Goal: Information Seeking & Learning: Learn about a topic

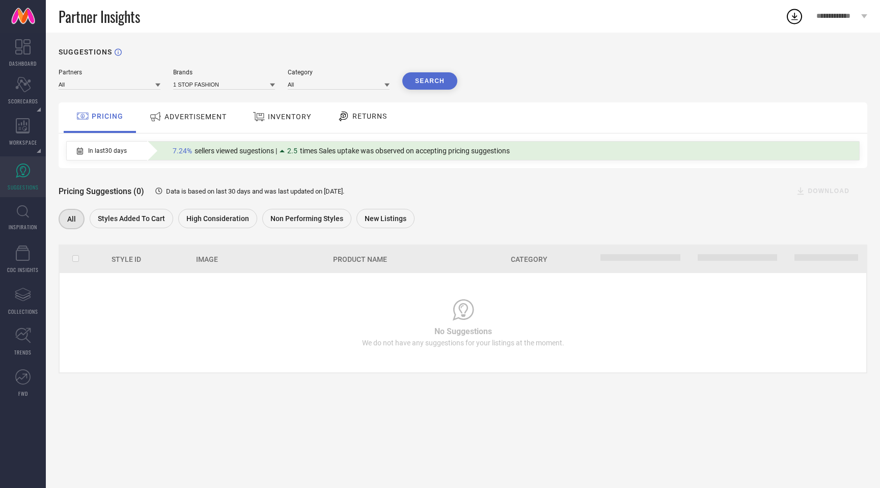
click at [213, 117] on span "ADVERTISEMENT" at bounding box center [196, 117] width 62 height 8
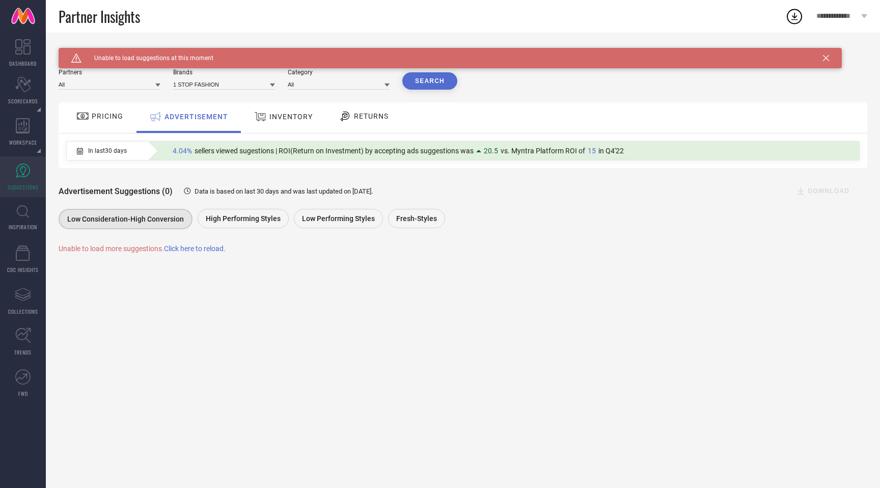
click at [111, 116] on span "PRICING" at bounding box center [108, 116] width 32 height 8
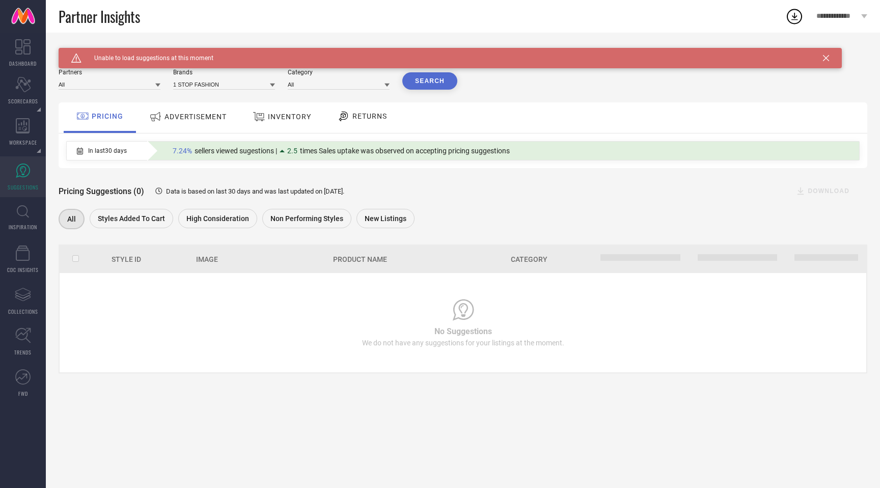
click at [354, 118] on span "RETURNS" at bounding box center [369, 116] width 35 height 8
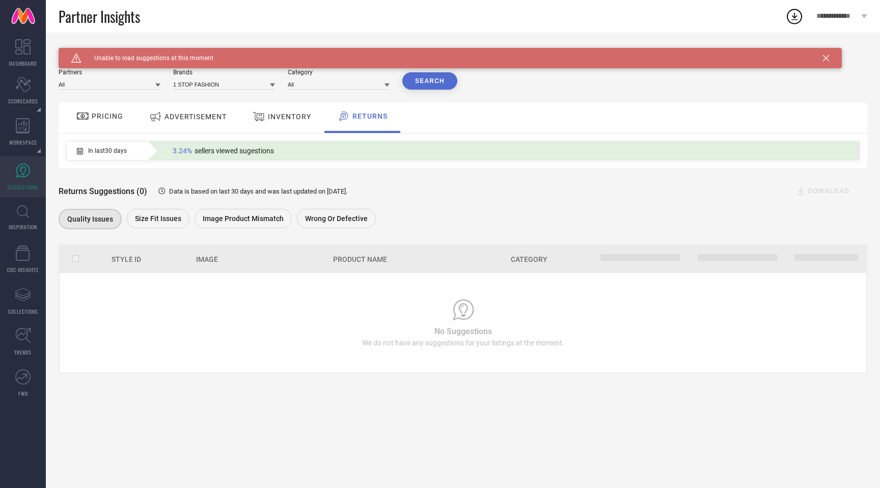
click at [280, 117] on span "INVENTORY" at bounding box center [289, 117] width 43 height 8
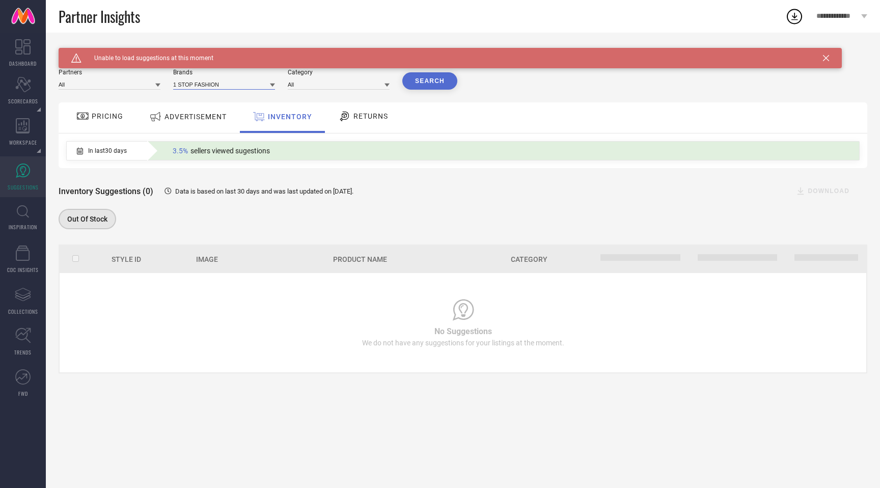
click at [237, 85] on input at bounding box center [224, 84] width 102 height 11
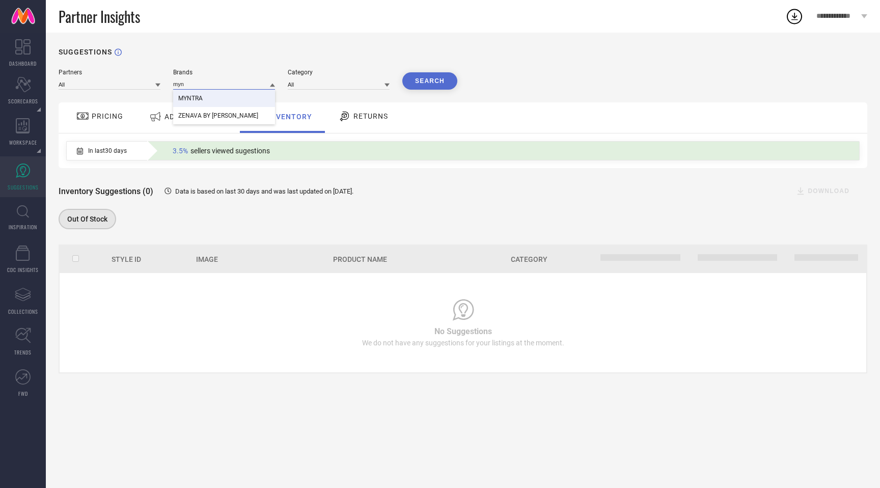
type input "myn"
click at [241, 97] on div "MYNTRA" at bounding box center [224, 98] width 102 height 17
click at [369, 75] on div "Category" at bounding box center [339, 72] width 102 height 7
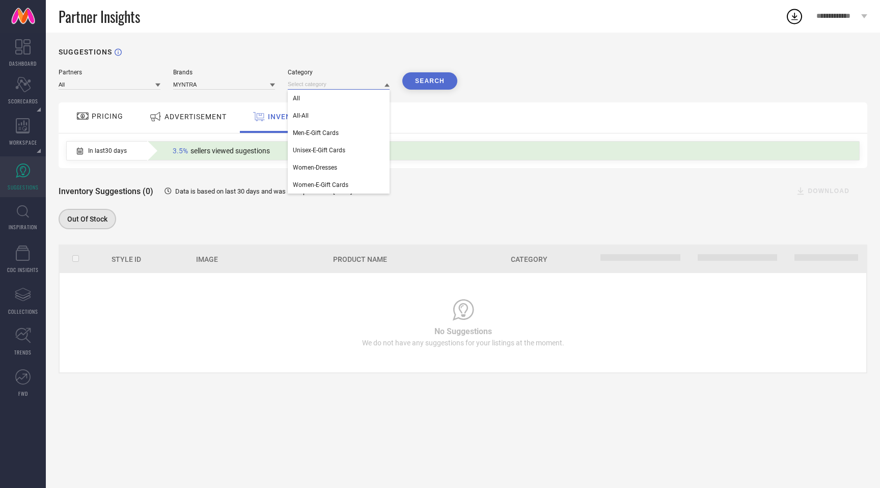
click at [371, 80] on input at bounding box center [339, 84] width 102 height 11
click at [365, 95] on div "All" at bounding box center [339, 98] width 102 height 17
click at [449, 77] on button "Search" at bounding box center [429, 80] width 55 height 17
click at [112, 120] on span "PRICING" at bounding box center [108, 116] width 32 height 8
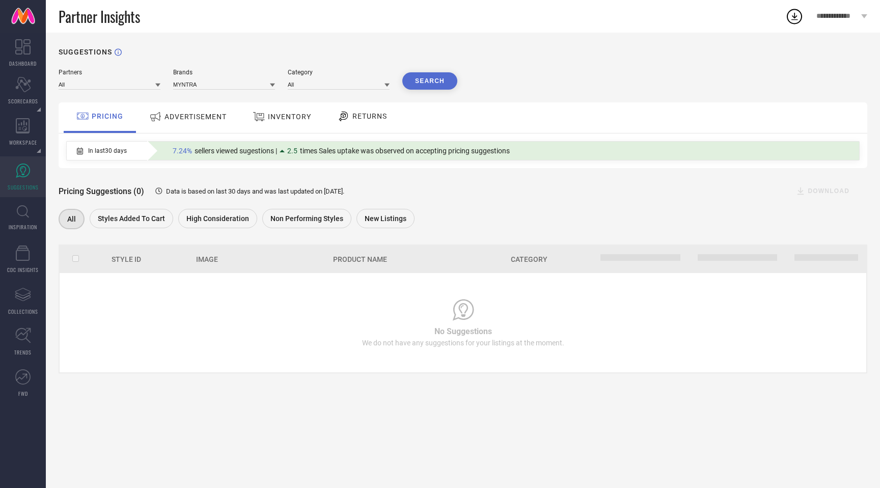
click at [182, 120] on span "ADVERTISEMENT" at bounding box center [196, 117] width 62 height 8
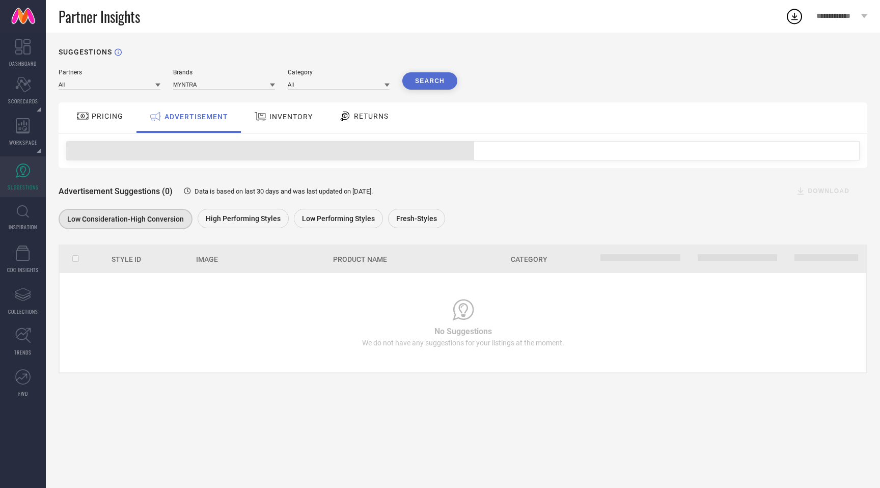
click at [293, 117] on span "INVENTORY" at bounding box center [290, 117] width 43 height 8
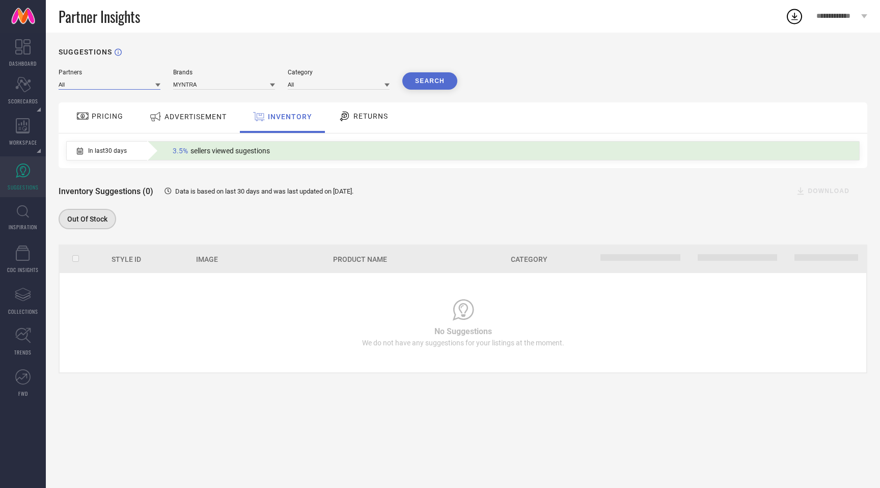
click at [144, 88] on input at bounding box center [110, 84] width 102 height 11
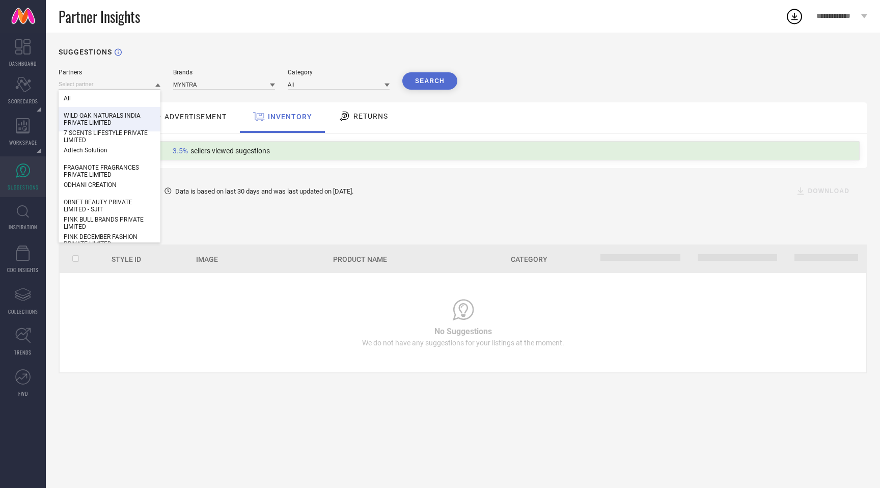
click at [142, 112] on div "WILD OAK NATURALS INDIA PRIVATE LIMITED" at bounding box center [110, 119] width 102 height 24
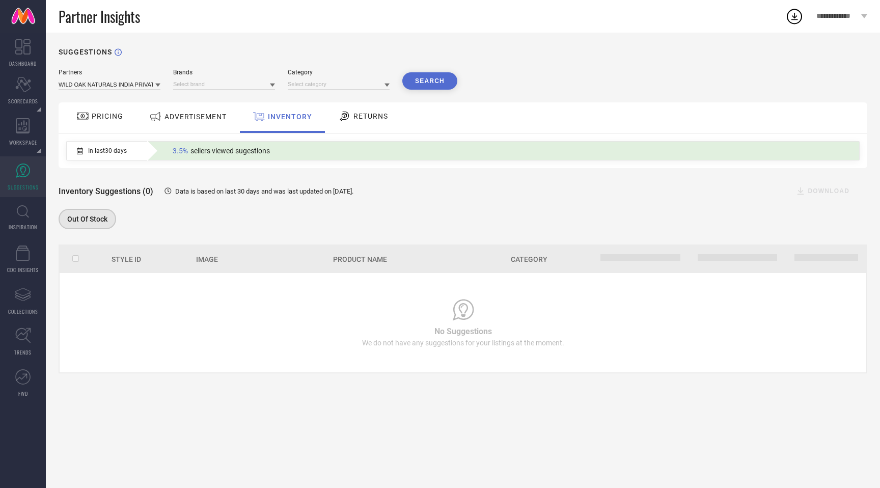
click at [449, 77] on button "Search" at bounding box center [429, 80] width 55 height 17
click at [256, 86] on input at bounding box center [224, 84] width 102 height 11
click at [251, 95] on div "WILD OAK" at bounding box center [224, 98] width 102 height 17
click at [329, 87] on input at bounding box center [339, 84] width 102 height 11
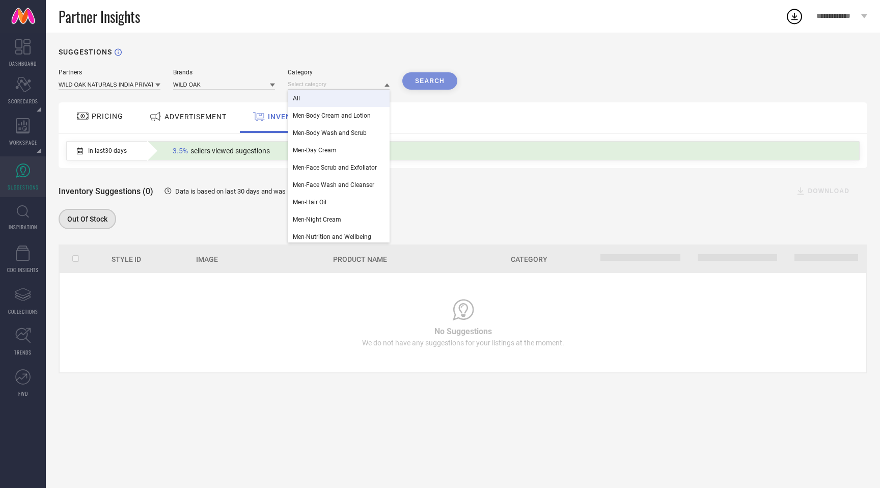
click at [338, 96] on div "All" at bounding box center [339, 98] width 102 height 17
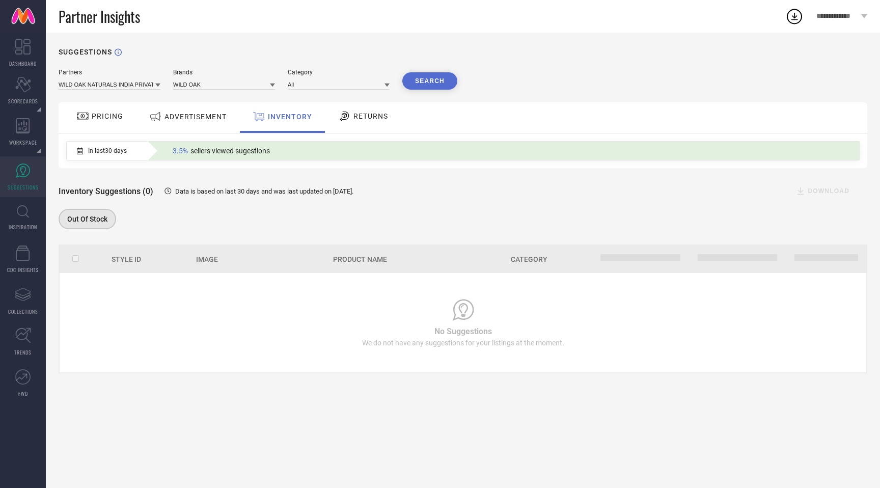
click at [452, 81] on button "Search" at bounding box center [429, 80] width 55 height 17
click at [119, 113] on span "PRICING" at bounding box center [108, 116] width 32 height 8
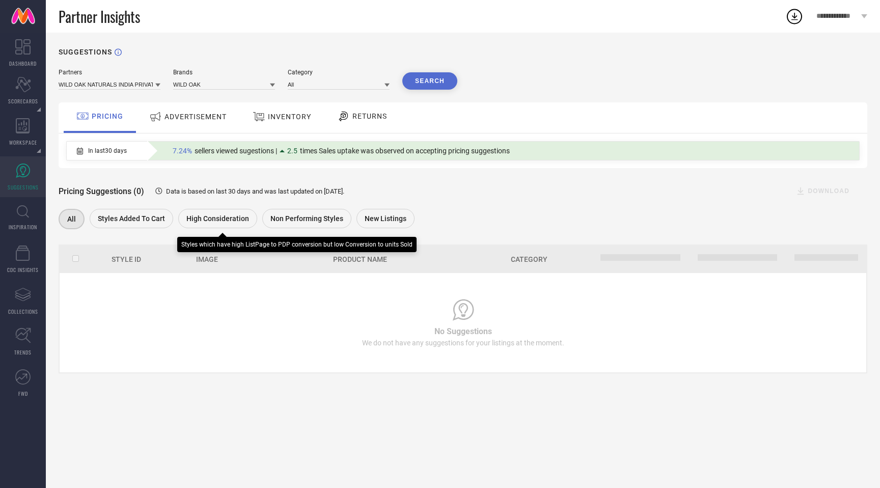
click at [210, 220] on span "High Consideration" at bounding box center [217, 218] width 63 height 8
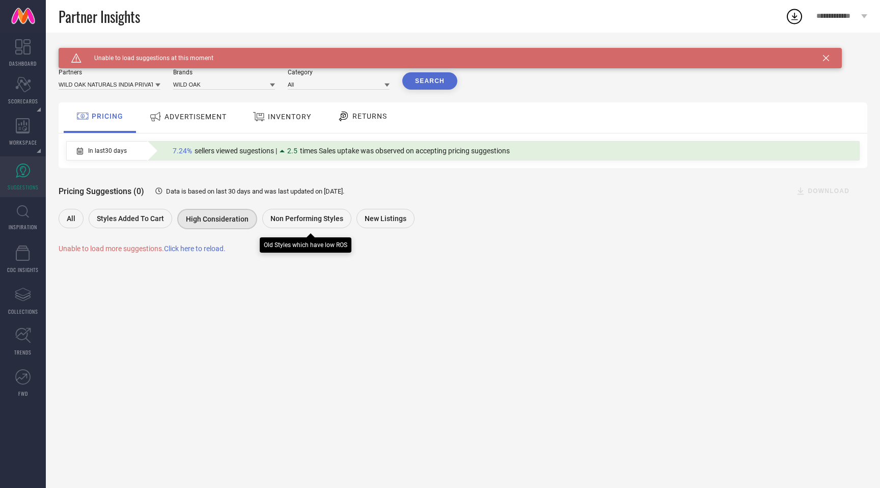
click at [306, 214] on div "Non Performing Styles" at bounding box center [306, 218] width 89 height 19
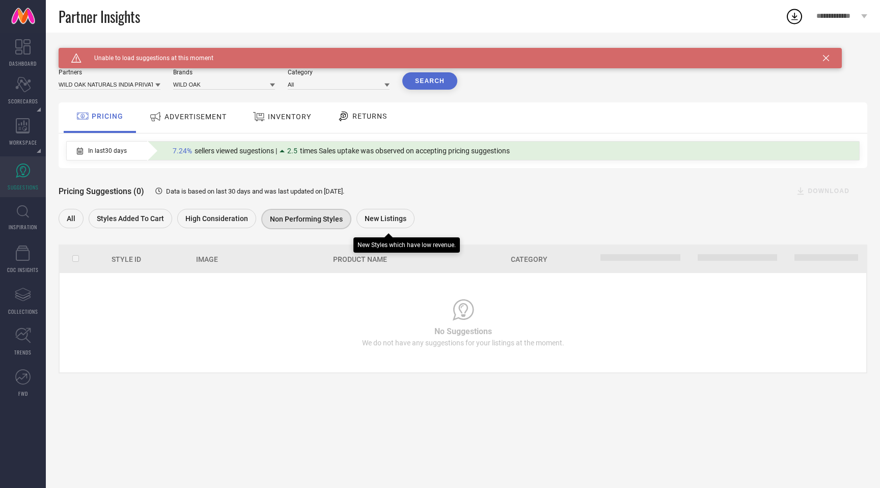
click at [381, 221] on span "New Listings" at bounding box center [386, 218] width 42 height 8
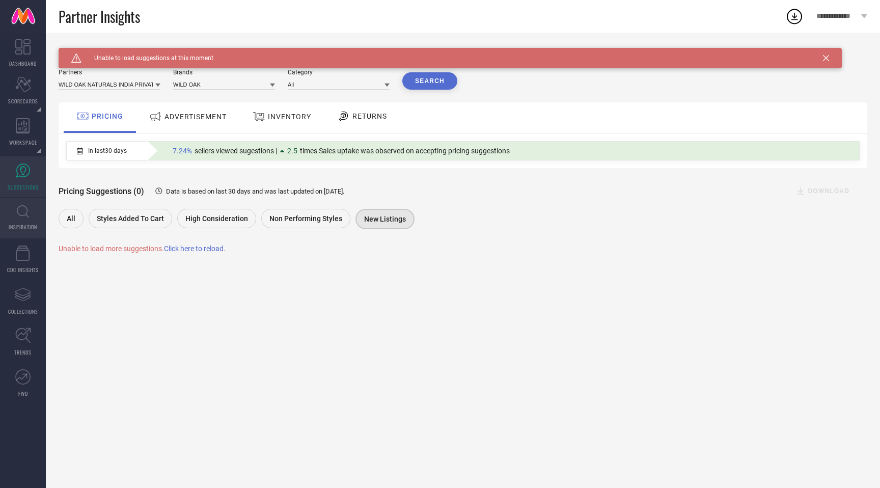
click at [29, 210] on link "INSPIRATION" at bounding box center [23, 218] width 46 height 41
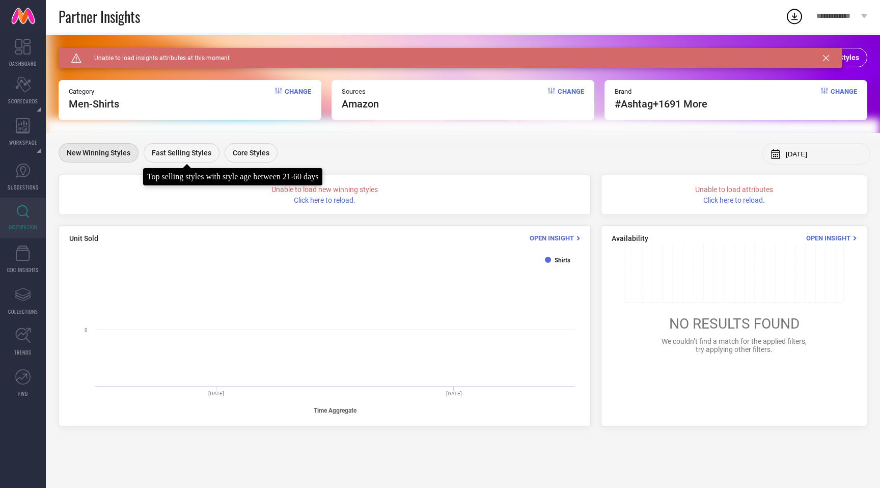
click at [183, 160] on div at bounding box center [187, 164] width 8 height 8
click at [187, 152] on span "Fast Selling Styles" at bounding box center [182, 153] width 60 height 8
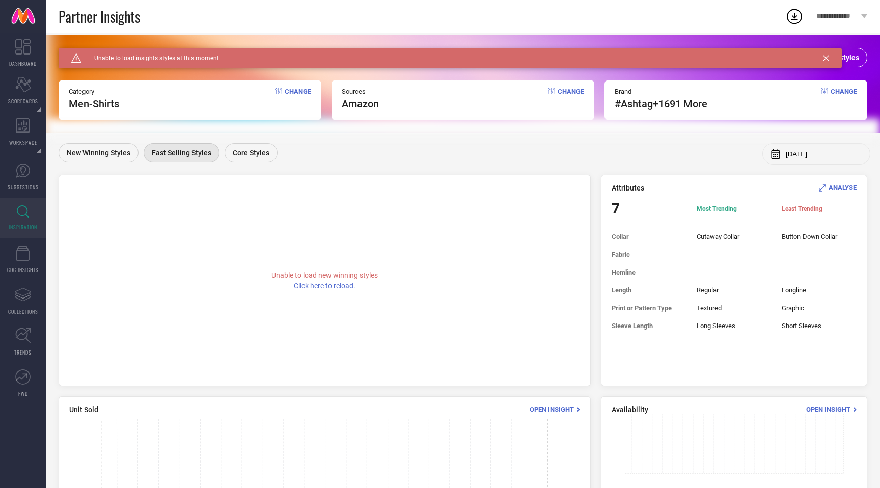
click at [827, 60] on icon at bounding box center [826, 58] width 6 height 6
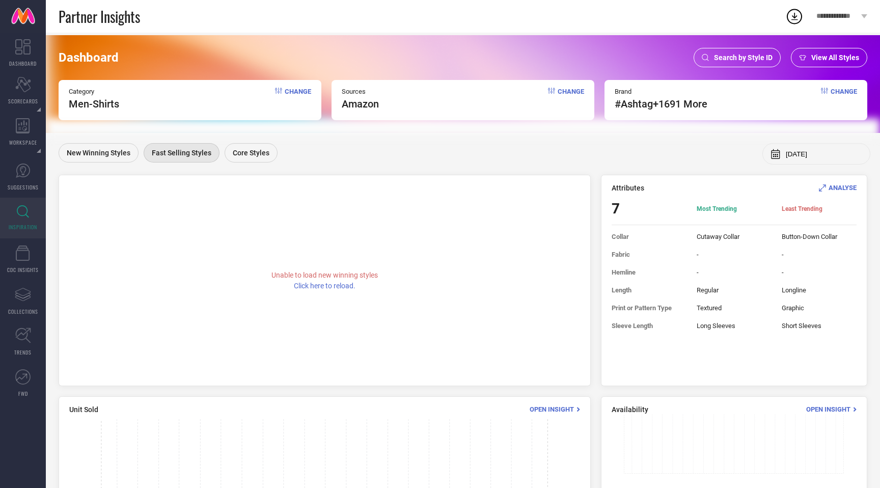
click at [827, 60] on span "View All Styles" at bounding box center [835, 57] width 48 height 8
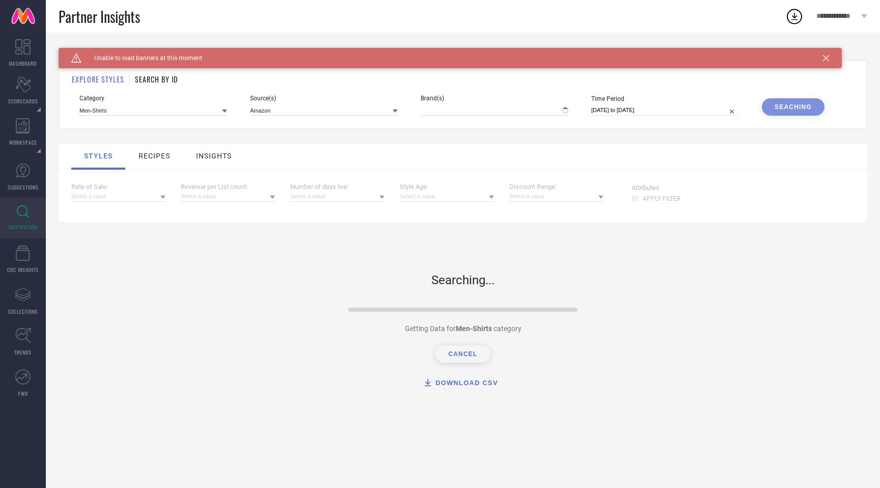
type input "#ASHTAG, + 1691 more"
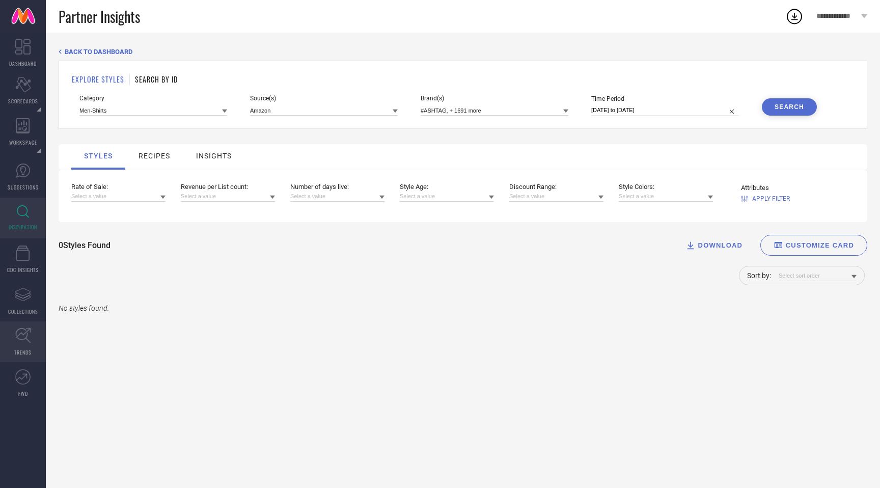
click at [17, 343] on icon at bounding box center [23, 335] width 16 height 16
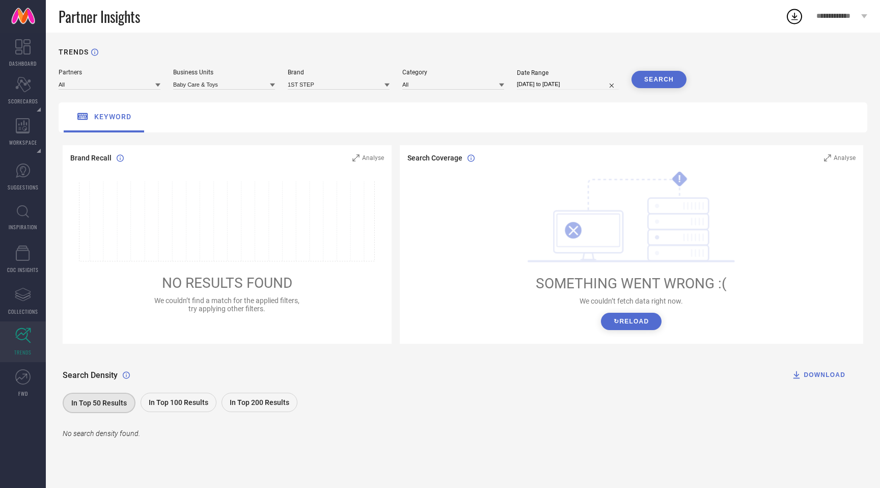
click at [190, 400] on span "In Top 100 Results" at bounding box center [179, 402] width 60 height 8
click at [339, 84] on input at bounding box center [339, 84] width 102 height 11
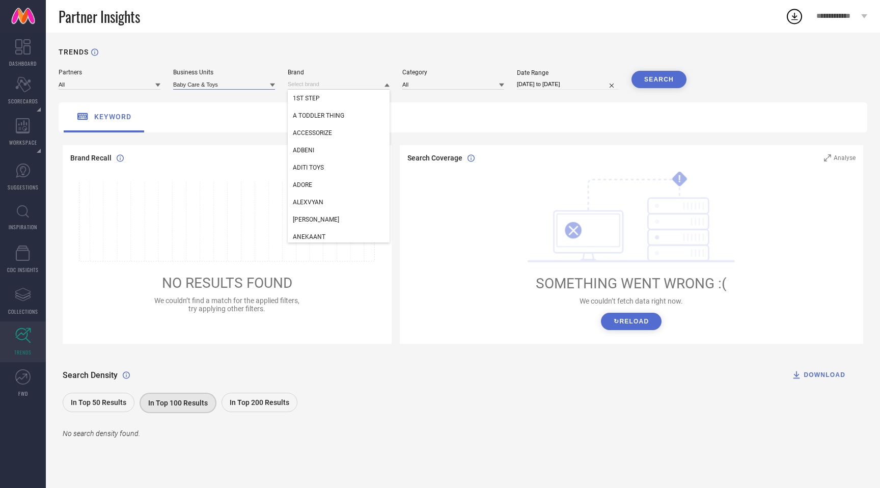
click at [239, 87] on input at bounding box center [224, 84] width 102 height 11
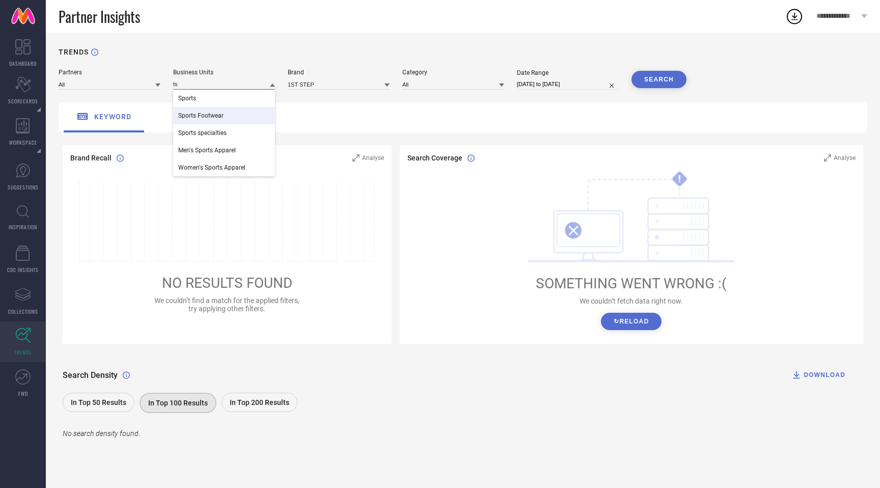
type input "ts"
click at [241, 114] on div "Sports Footwear" at bounding box center [224, 115] width 102 height 17
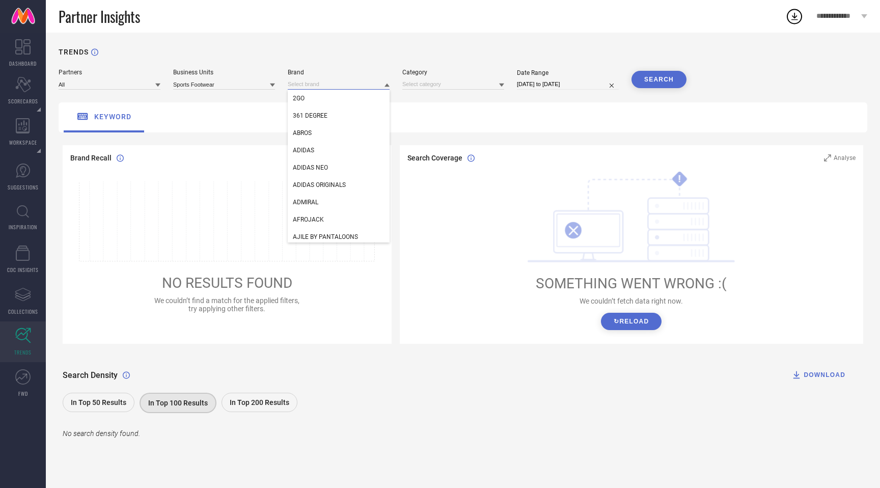
click at [355, 88] on input at bounding box center [339, 84] width 102 height 11
type input "n"
type input "a"
click at [427, 49] on div "TRENDS" at bounding box center [463, 58] width 809 height 21
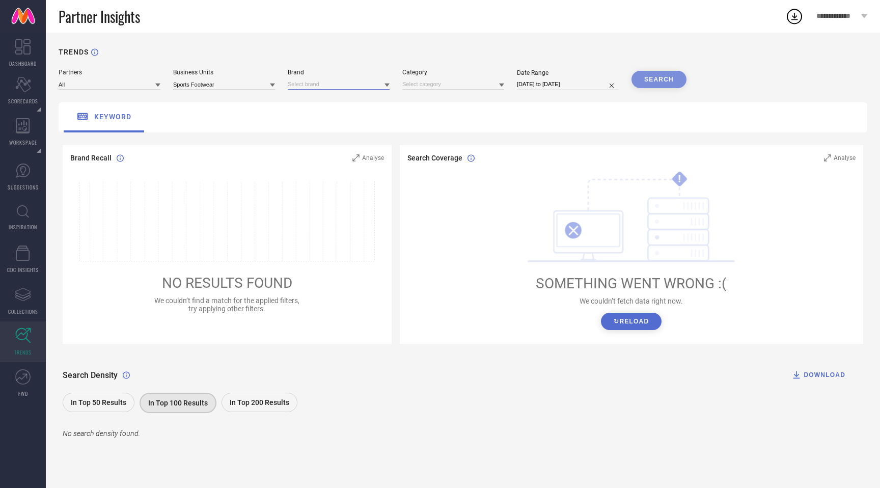
click at [359, 84] on input at bounding box center [339, 84] width 102 height 11
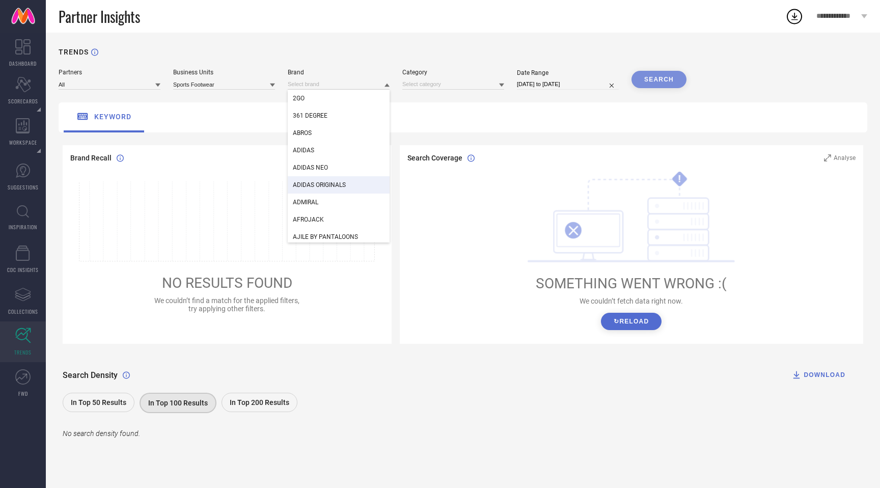
click at [351, 179] on div "ADIDAS ORIGINALS" at bounding box center [339, 184] width 102 height 17
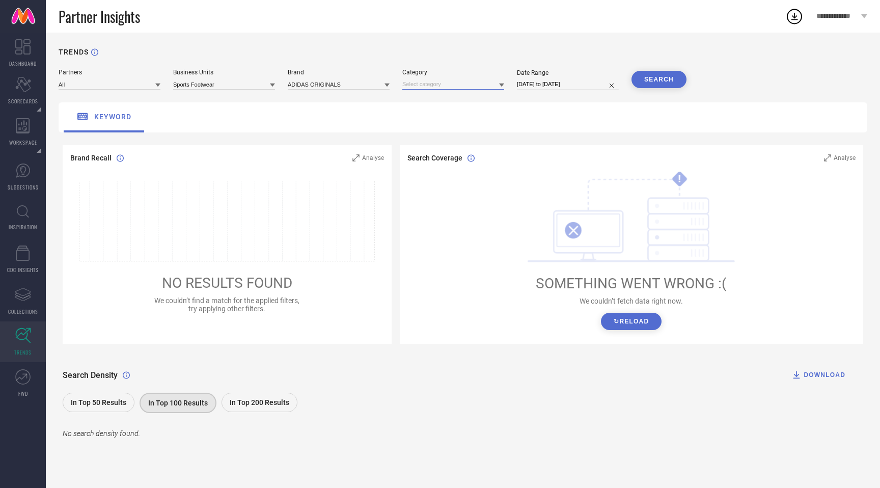
click at [459, 87] on input at bounding box center [453, 84] width 102 height 11
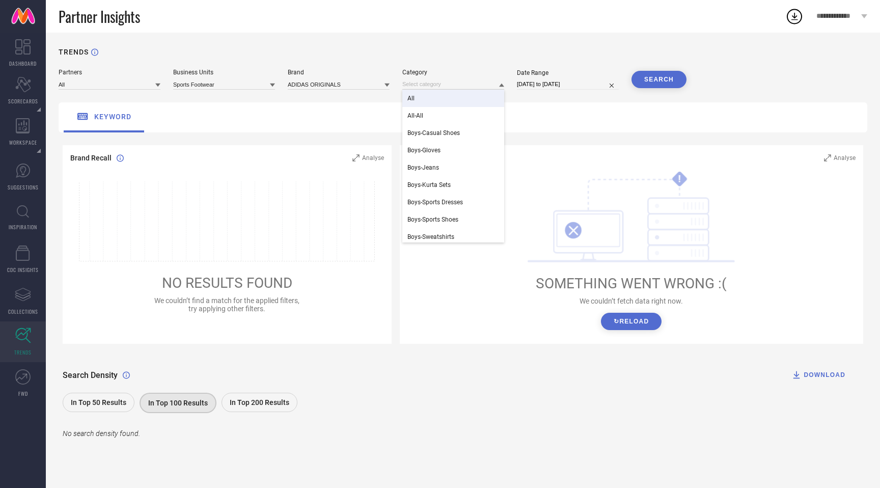
click at [459, 97] on div "All" at bounding box center [453, 98] width 102 height 17
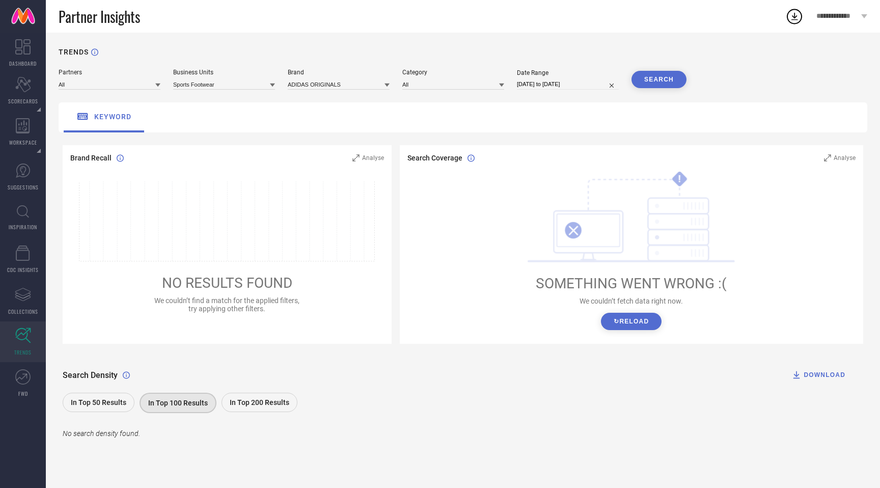
click at [578, 77] on div "Date Range [DATE] to [DATE]" at bounding box center [568, 79] width 102 height 20
select select "8"
select select "2025"
select select "9"
select select "2025"
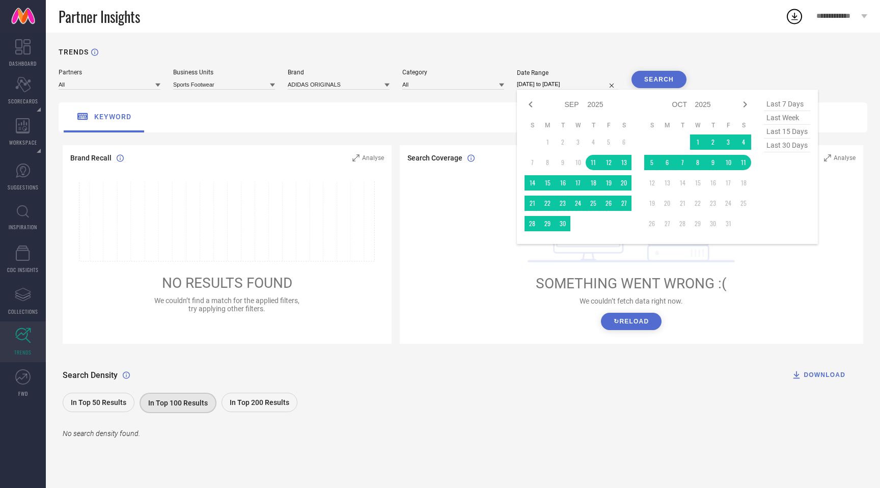
click at [591, 81] on input "[DATE] to [DATE]" at bounding box center [568, 84] width 102 height 11
click at [670, 79] on button "SEARCH" at bounding box center [659, 79] width 55 height 17
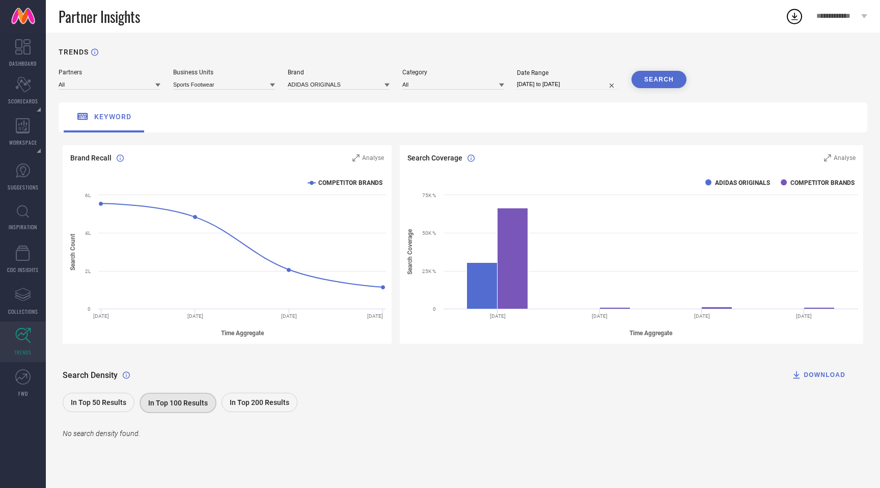
click at [119, 405] on span "In Top 50 Results" at bounding box center [99, 402] width 56 height 8
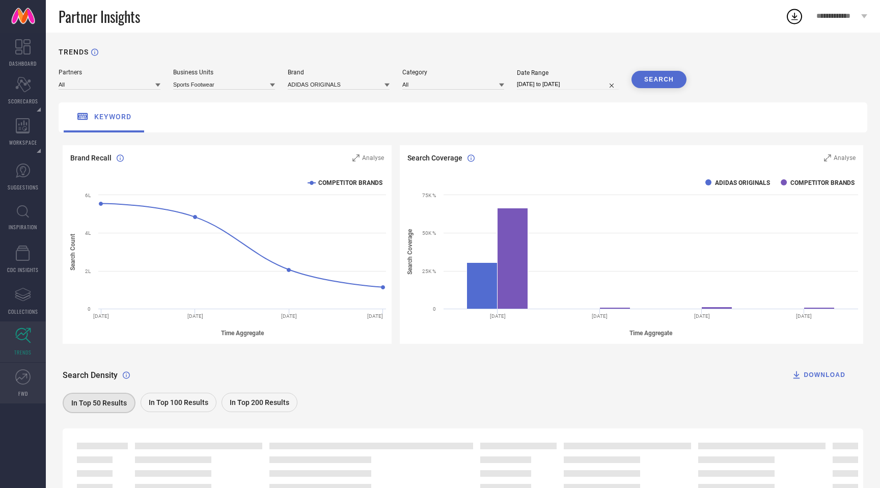
click at [18, 383] on icon at bounding box center [22, 376] width 15 height 15
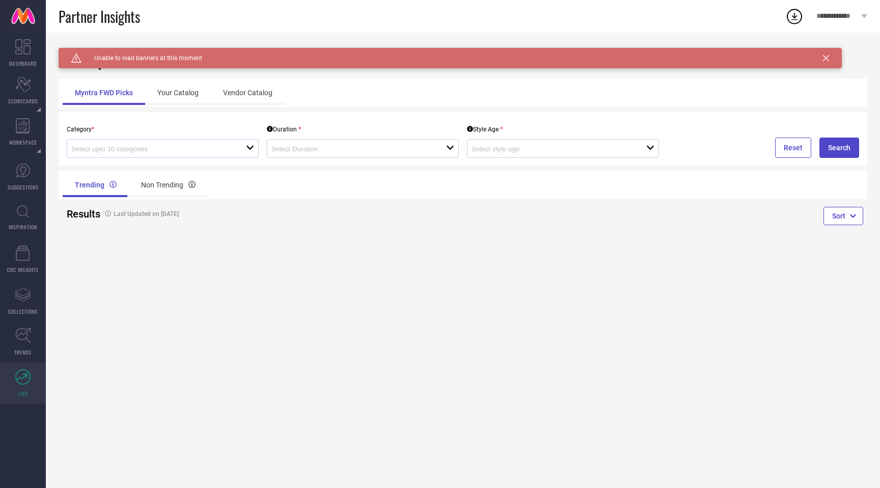
click at [237, 153] on div at bounding box center [158, 149] width 175 height 10
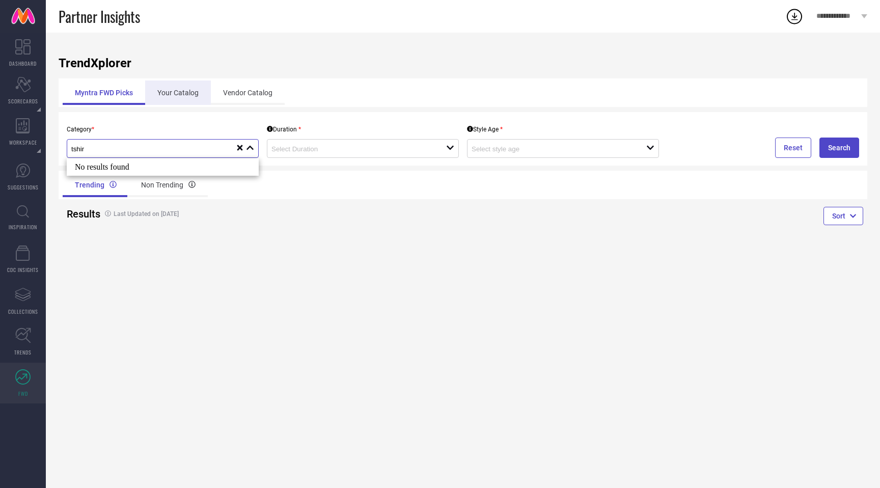
type input "tshir"
click at [186, 90] on div "Your Catalog" at bounding box center [178, 92] width 66 height 24
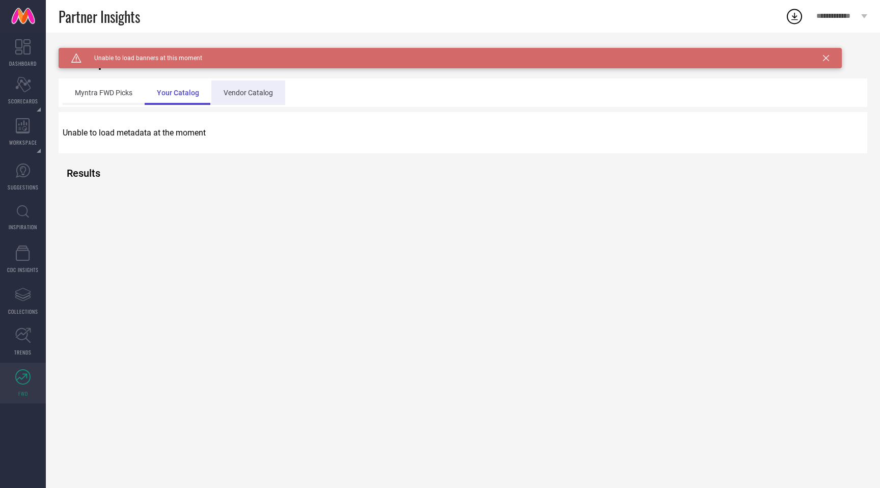
click at [246, 88] on div "Vendor Catalog" at bounding box center [248, 92] width 74 height 24
click at [115, 97] on div "Myntra FWD Picks" at bounding box center [104, 92] width 82 height 24
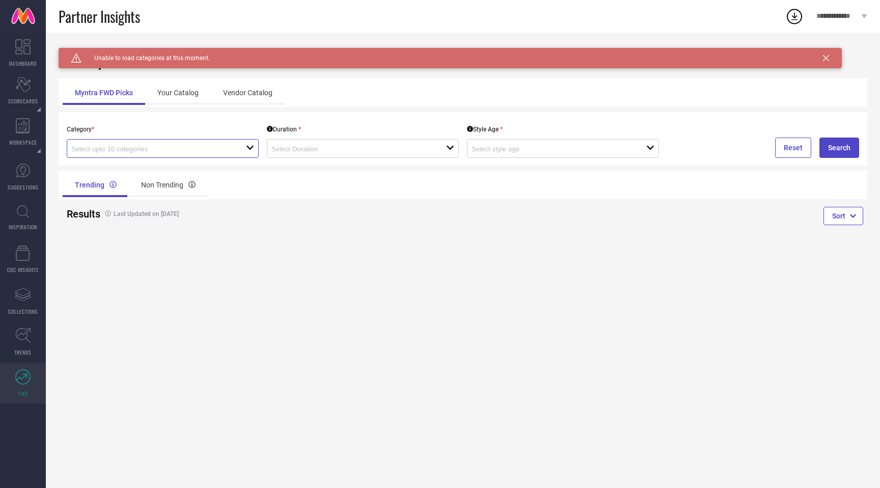
click at [224, 147] on input at bounding box center [149, 149] width 157 height 8
type input "shoe"
click at [327, 147] on input at bounding box center [349, 149] width 157 height 8
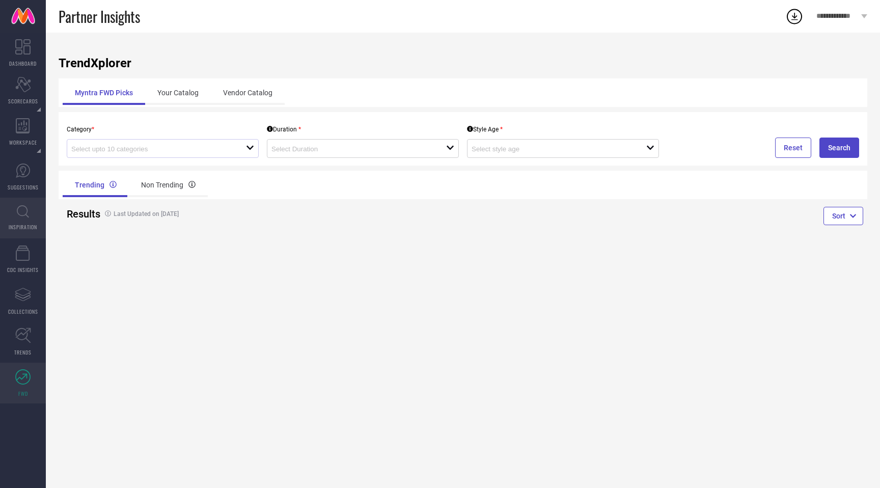
click at [23, 221] on link "INSPIRATION" at bounding box center [23, 218] width 46 height 41
